Goal: Task Accomplishment & Management: Manage account settings

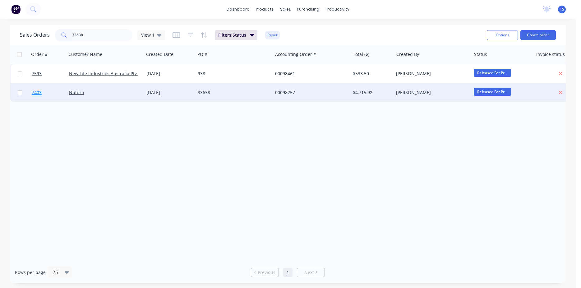
type input "33638"
click at [39, 96] on link "7403" at bounding box center [50, 92] width 37 height 19
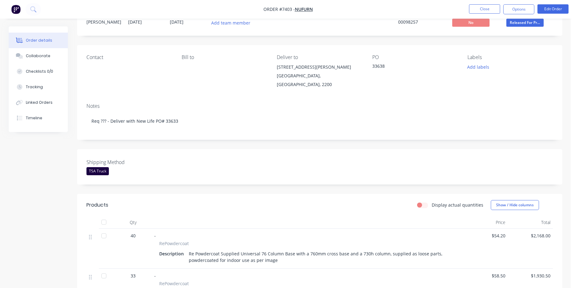
scroll to position [63, 0]
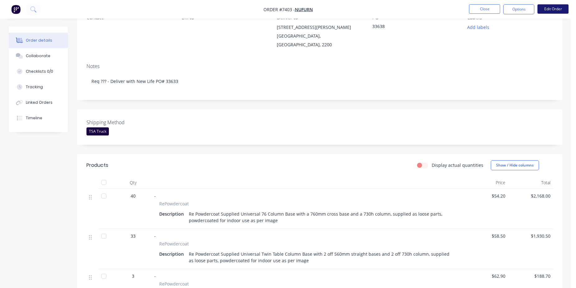
click at [559, 12] on button "Edit Order" at bounding box center [553, 8] width 31 height 9
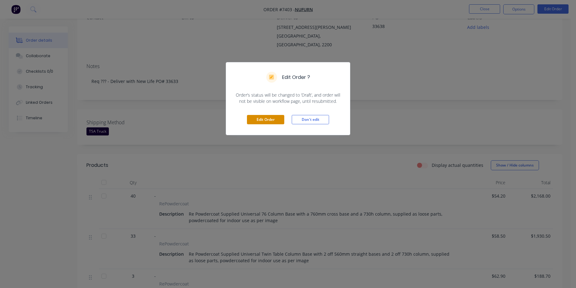
click at [267, 124] on button "Edit Order" at bounding box center [265, 119] width 37 height 9
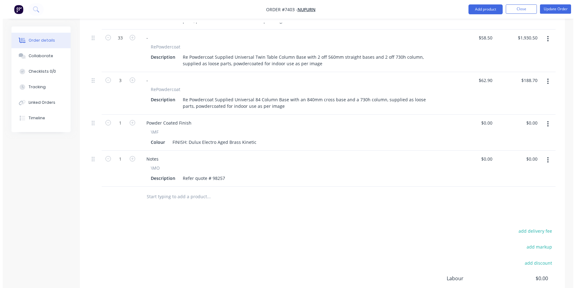
scroll to position [286, 0]
click at [181, 189] on input "text" at bounding box center [206, 195] width 124 height 12
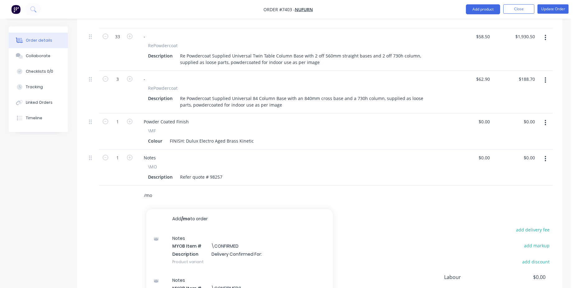
type input "/mo"
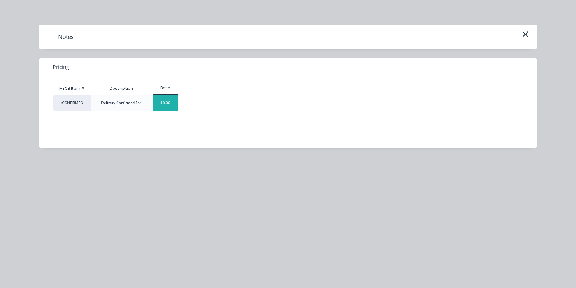
click at [165, 104] on div "$0.00" at bounding box center [165, 103] width 25 height 16
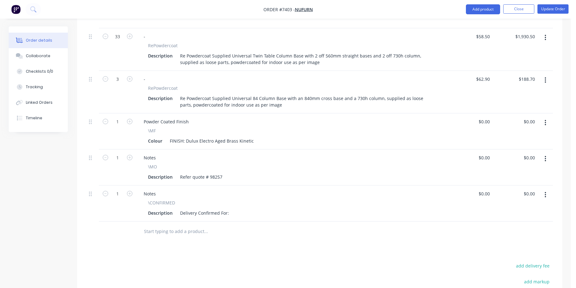
click at [211, 200] on div "Notes \CONFIRMED Description Delivery Confirmed For:" at bounding box center [291, 204] width 311 height 36
click at [214, 209] on div "Delivery Confirmed For:" at bounding box center [205, 213] width 54 height 9
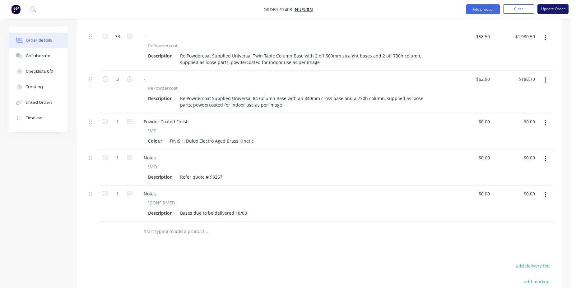
click at [555, 11] on button "Update Order" at bounding box center [553, 8] width 31 height 9
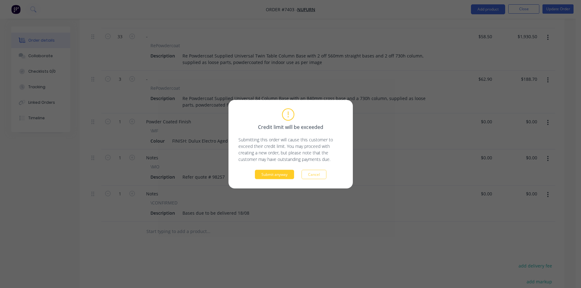
click at [280, 172] on button "Submit anyway" at bounding box center [274, 174] width 39 height 9
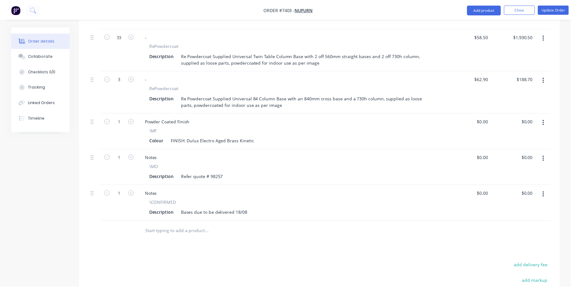
scroll to position [283, 0]
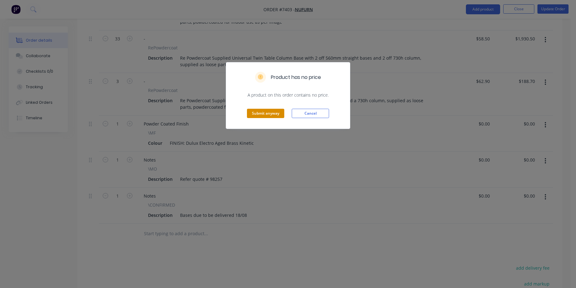
click at [277, 112] on button "Submit anyway" at bounding box center [265, 113] width 37 height 9
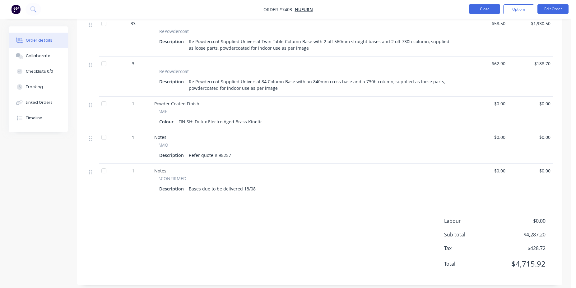
click at [487, 12] on button "Close" at bounding box center [484, 8] width 31 height 9
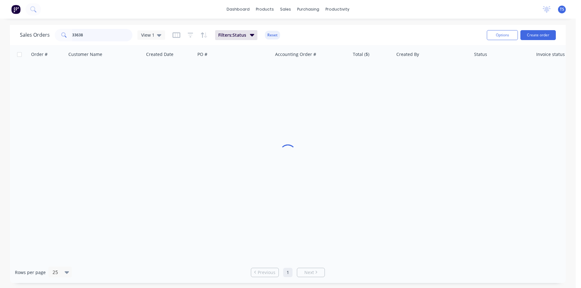
click at [94, 34] on input "33638" at bounding box center [102, 35] width 61 height 12
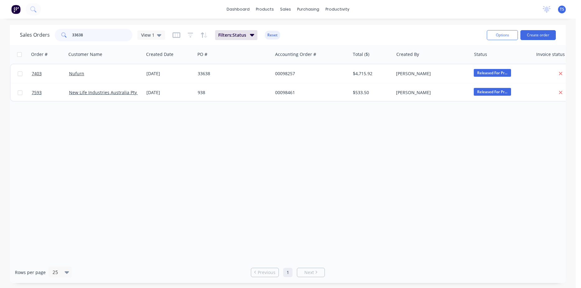
click at [102, 35] on input "33638" at bounding box center [102, 35] width 61 height 12
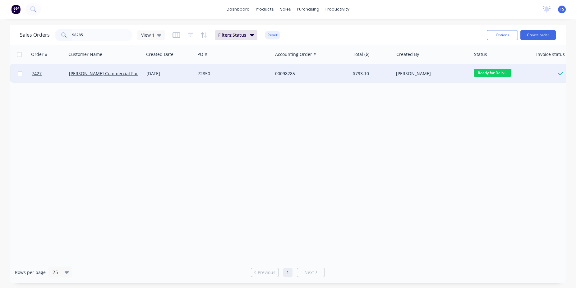
click at [495, 73] on span "Ready for Deliv..." at bounding box center [492, 73] width 37 height 8
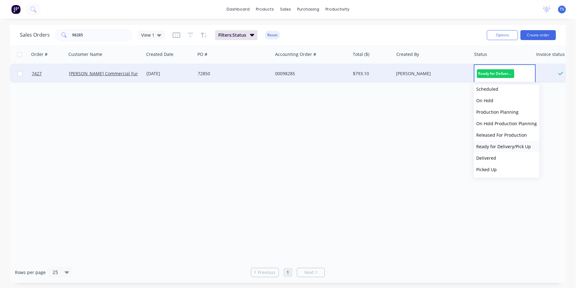
scroll to position [22, 0]
click at [507, 159] on button "Delivered" at bounding box center [507, 158] width 66 height 12
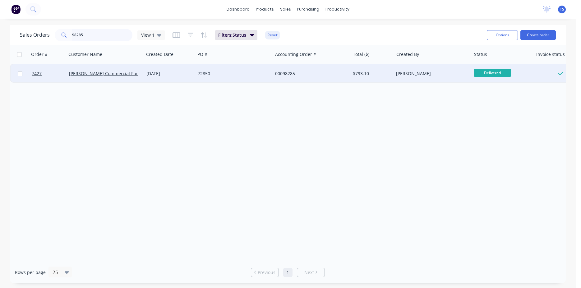
click at [110, 34] on input "98285" at bounding box center [102, 35] width 61 height 12
click at [493, 75] on span "Ready for Deliv..." at bounding box center [492, 73] width 37 height 8
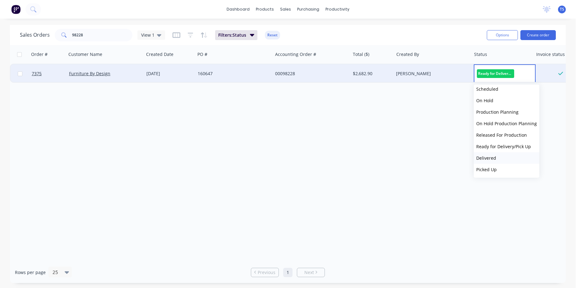
click at [502, 160] on button "Delivered" at bounding box center [507, 158] width 66 height 12
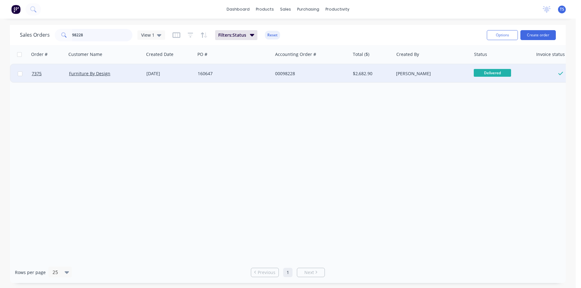
click at [103, 40] on input "98228" at bounding box center [102, 35] width 61 height 12
click at [494, 73] on span "Ready for Deliv..." at bounding box center [492, 73] width 37 height 8
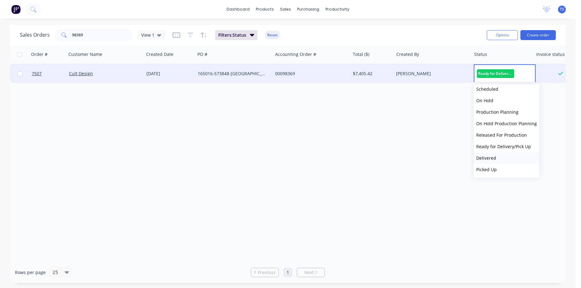
click at [510, 156] on button "Delivered" at bounding box center [507, 158] width 66 height 12
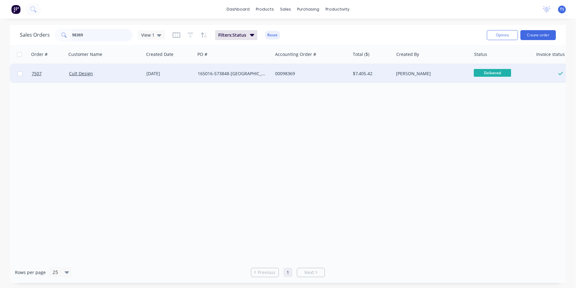
click at [105, 31] on input "98369" at bounding box center [102, 35] width 61 height 12
type input "zenith"
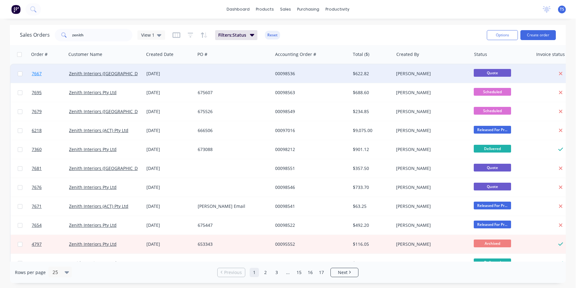
click at [40, 77] on link "7667" at bounding box center [50, 73] width 37 height 19
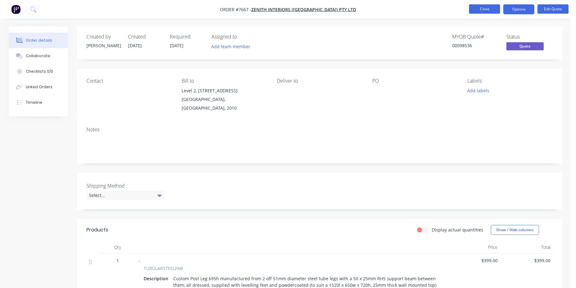
click at [484, 9] on button "Close" at bounding box center [484, 8] width 31 height 9
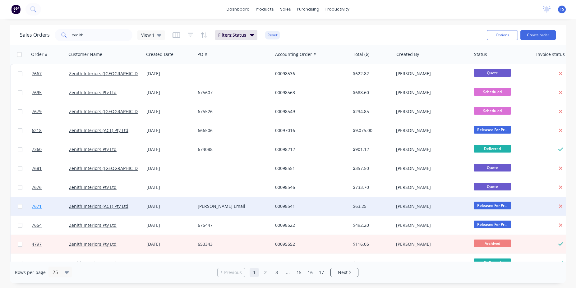
click at [42, 208] on link "7671" at bounding box center [50, 206] width 37 height 19
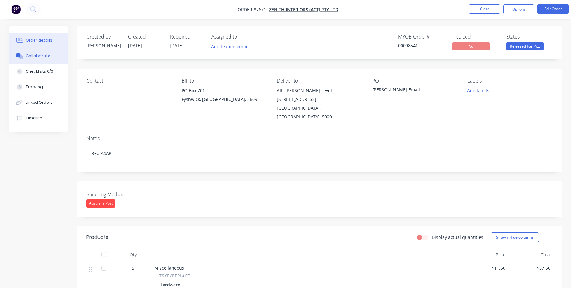
click at [38, 54] on div "Collaborate" at bounding box center [38, 56] width 25 height 6
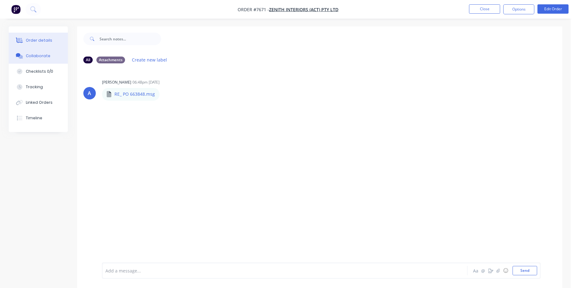
click at [56, 40] on button "Order details" at bounding box center [38, 41] width 59 height 16
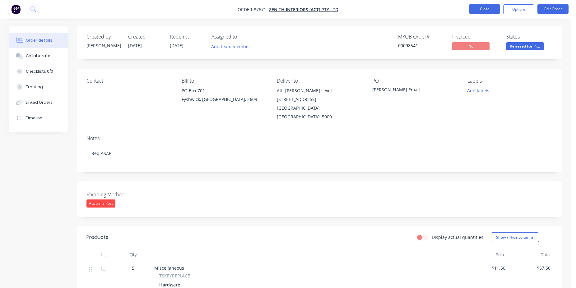
click at [487, 5] on button "Close" at bounding box center [484, 8] width 31 height 9
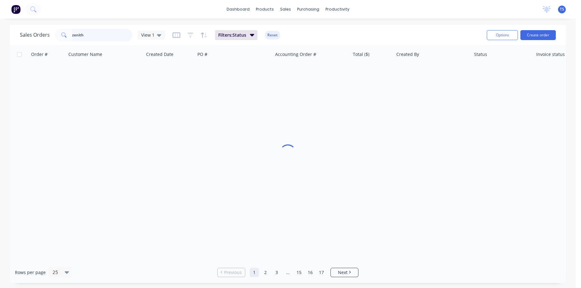
click at [83, 33] on input "zenith" at bounding box center [102, 35] width 61 height 12
